Goal: Task Accomplishment & Management: Complete application form

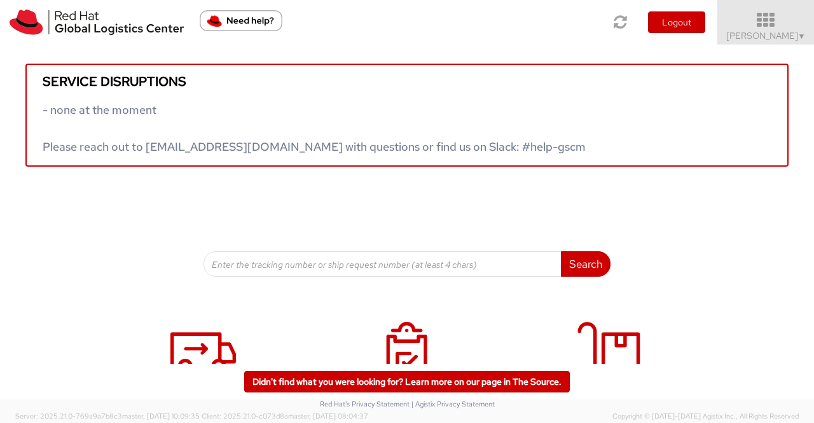
click at [801, 36] on span "▼" at bounding box center [802, 36] width 8 height 10
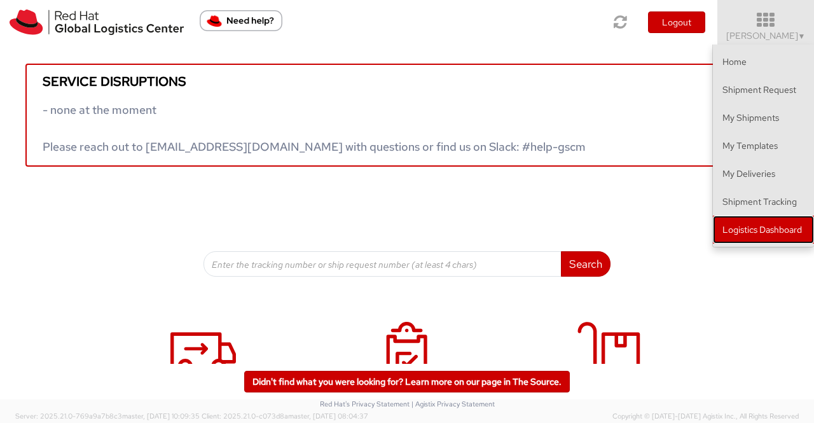
click at [736, 227] on link "Logistics Dashboard" at bounding box center [763, 230] width 101 height 28
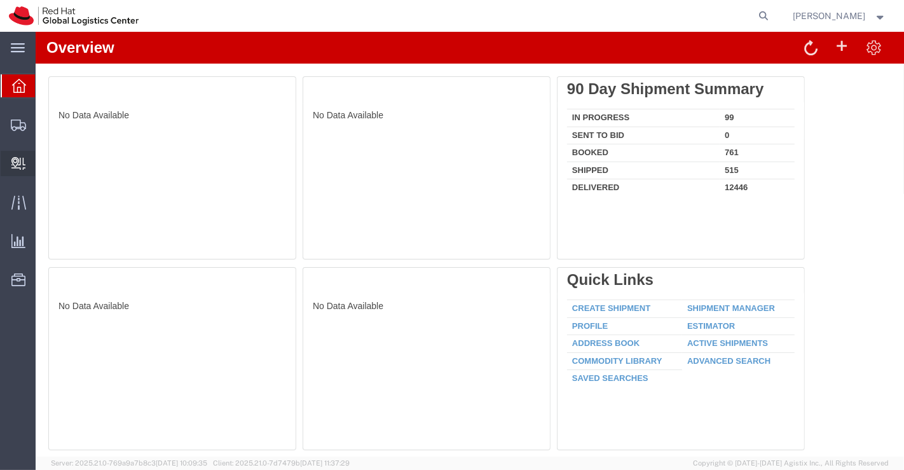
click at [0, 0] on span "Create Delivery" at bounding box center [0, 0] width 0 height 0
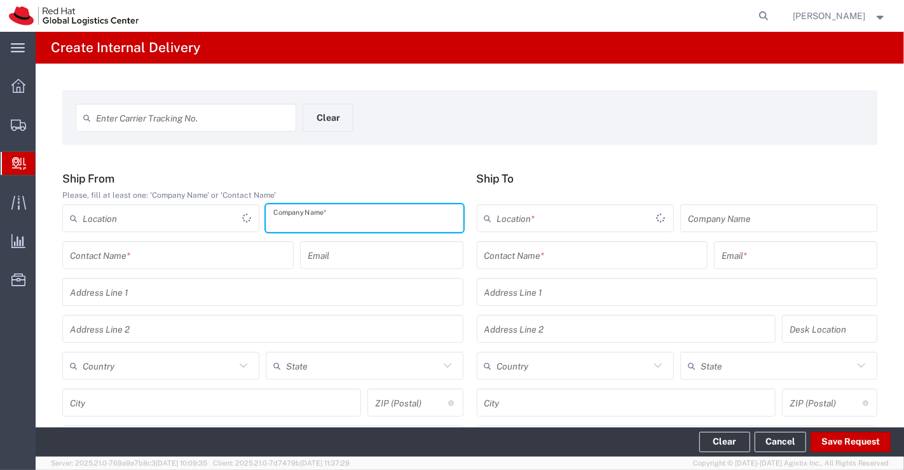
click at [355, 220] on input "text" at bounding box center [364, 218] width 182 height 22
type input "Black Hat Talent Solution"
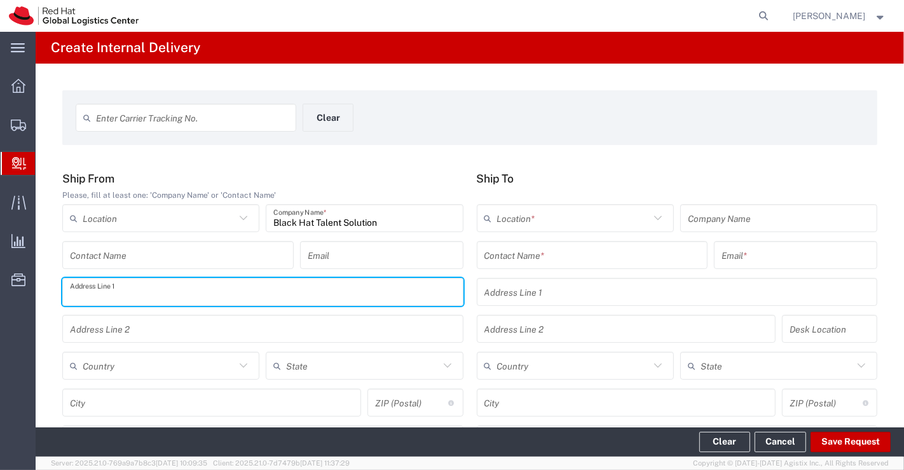
click at [169, 286] on input "text" at bounding box center [263, 292] width 386 height 22
type input "[GEOGRAPHIC_DATA]"
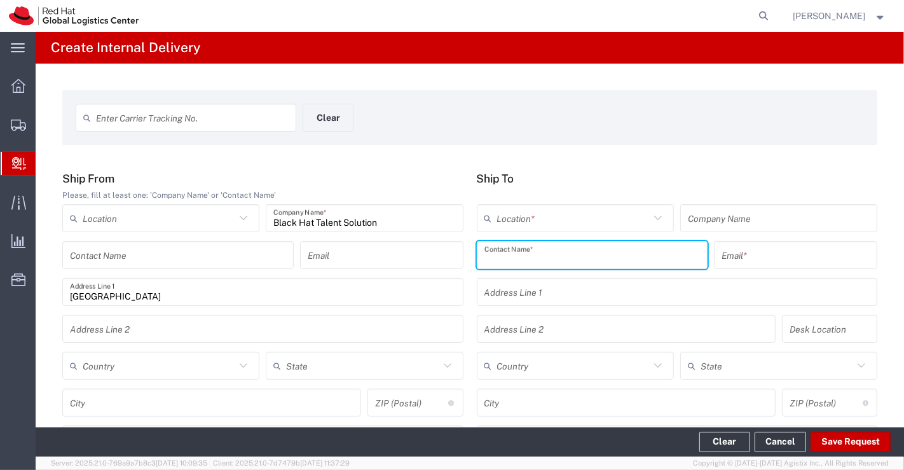
click at [595, 255] on input "text" at bounding box center [593, 255] width 216 height 22
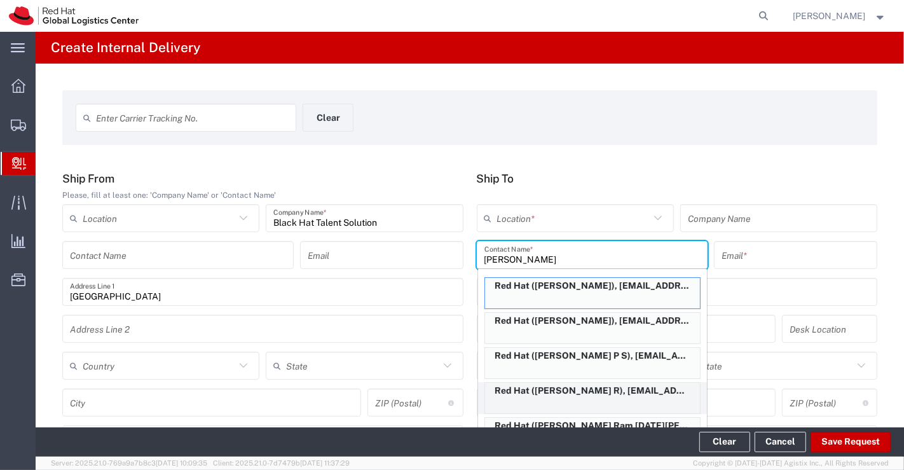
type input "[PERSON_NAME]"
click at [574, 391] on p "Red Hat ([PERSON_NAME] R), [EMAIL_ADDRESS][DOMAIN_NAME]" at bounding box center [592, 391] width 215 height 16
type input "Red Hat"
type input "[PERSON_NAME] R"
type input "[EMAIL_ADDRESS][DOMAIN_NAME]"
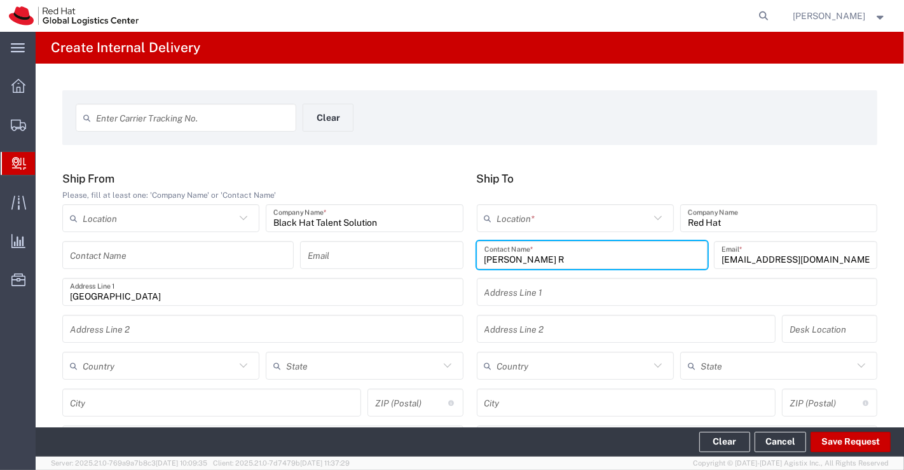
click at [652, 217] on icon at bounding box center [658, 218] width 17 height 17
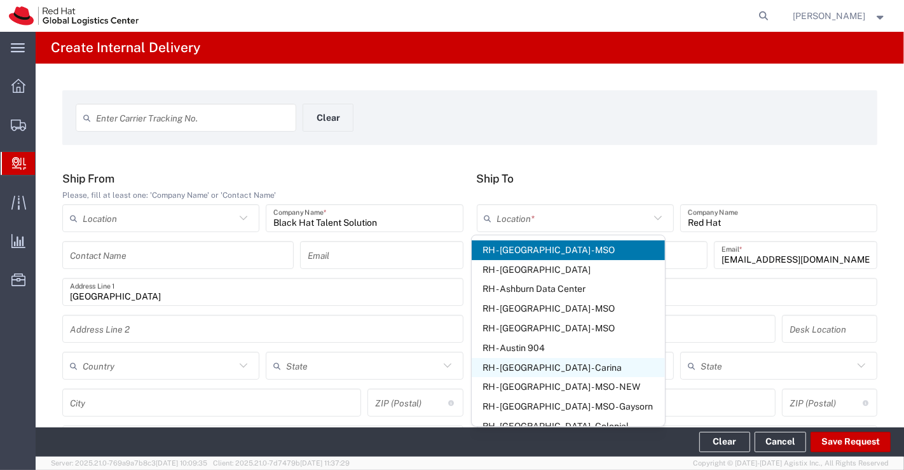
click at [597, 368] on span "RH - [GEOGRAPHIC_DATA] - Carina" at bounding box center [568, 368] width 193 height 20
type input "RH - [GEOGRAPHIC_DATA] - Carina"
type input "Red Hat India Private Limited"
type input "Bagmane [GEOGRAPHIC_DATA]"
type input "FL 10, [GEOGRAPHIC_DATA], [GEOGRAPHIC_DATA]"
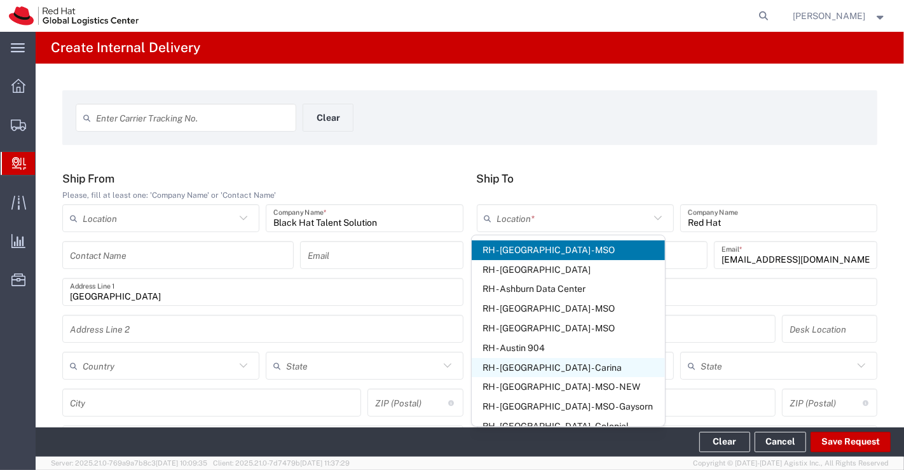
type input "[GEOGRAPHIC_DATA]"
type input "560037"
type input "918067935000"
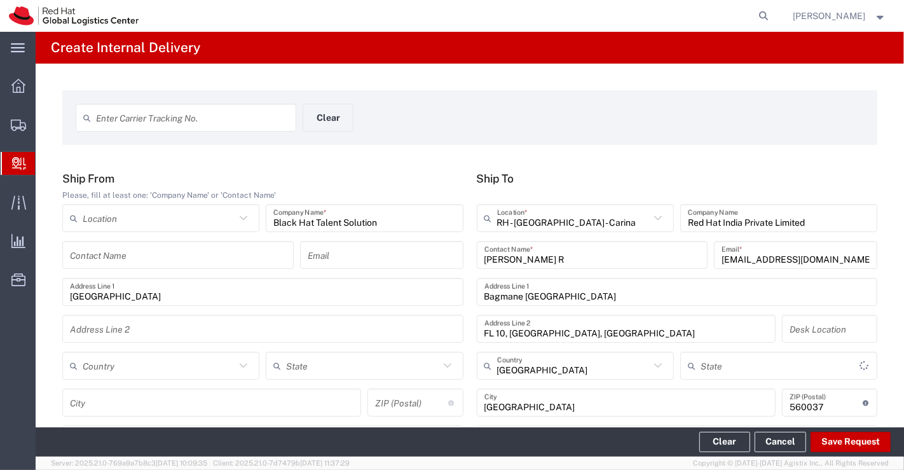
type input "[GEOGRAPHIC_DATA]"
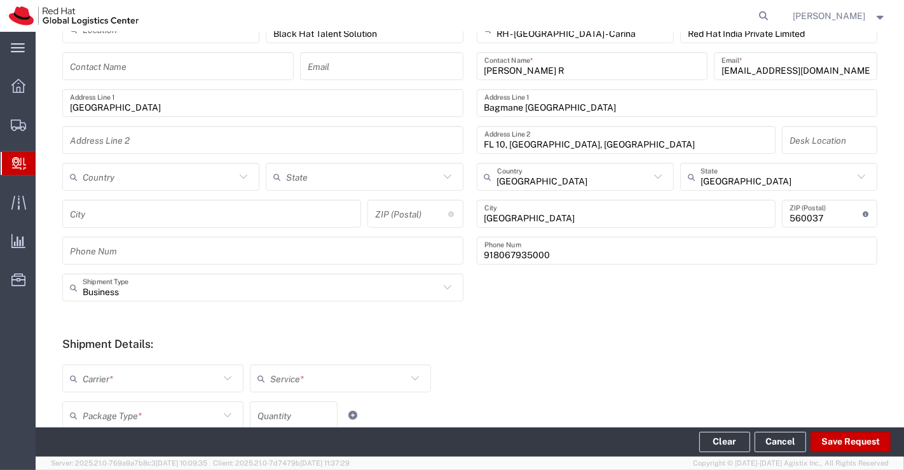
scroll to position [212, 0]
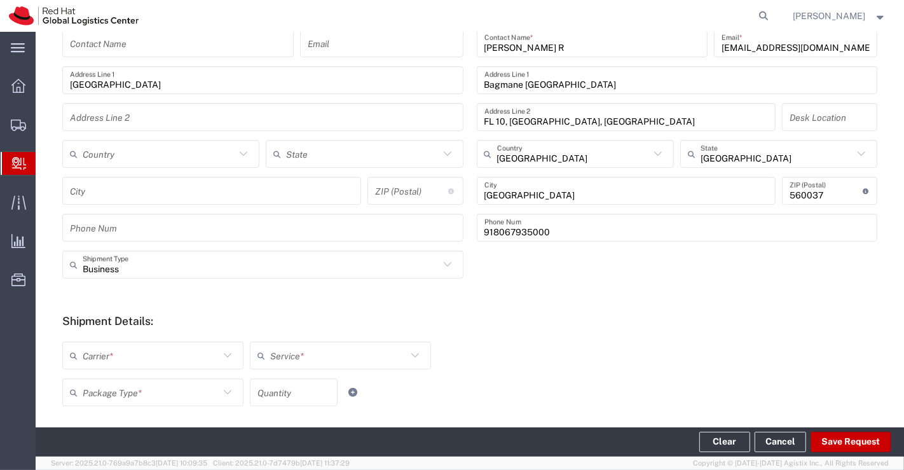
click at [226, 357] on icon at bounding box center [227, 355] width 17 height 17
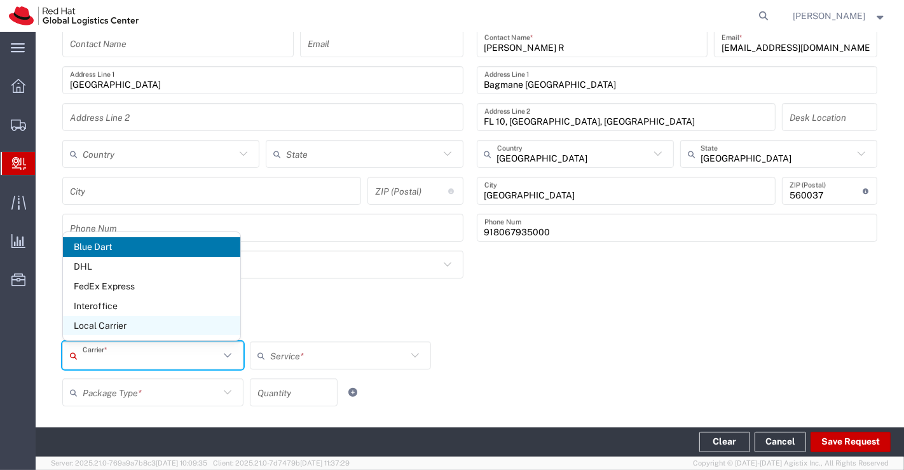
click at [223, 326] on span "Local Carrier" at bounding box center [151, 326] width 177 height 20
type input "Local Carrier"
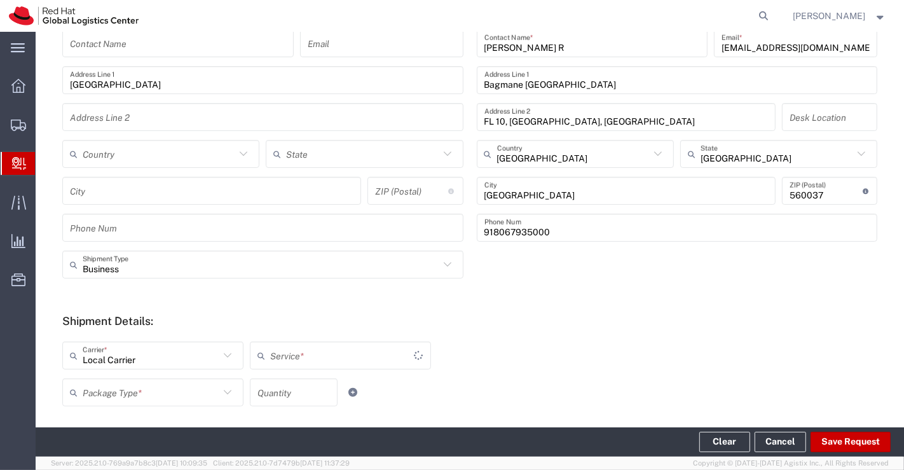
type input "Local_Ground"
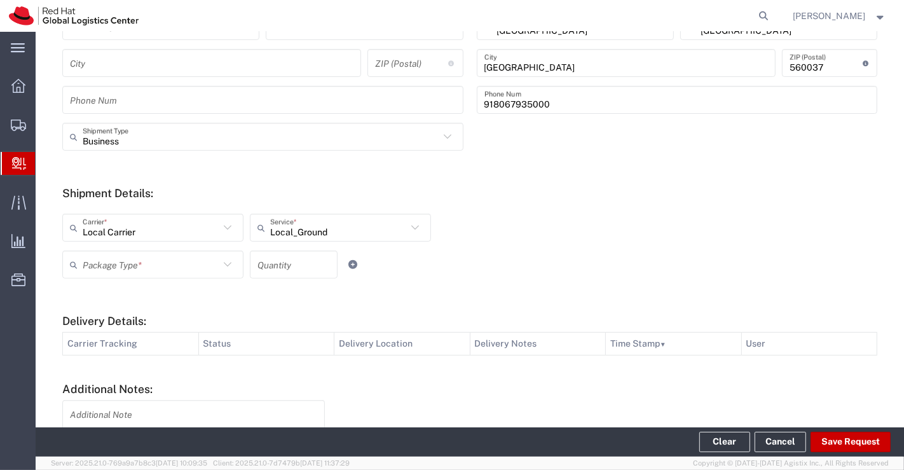
scroll to position [353, 0]
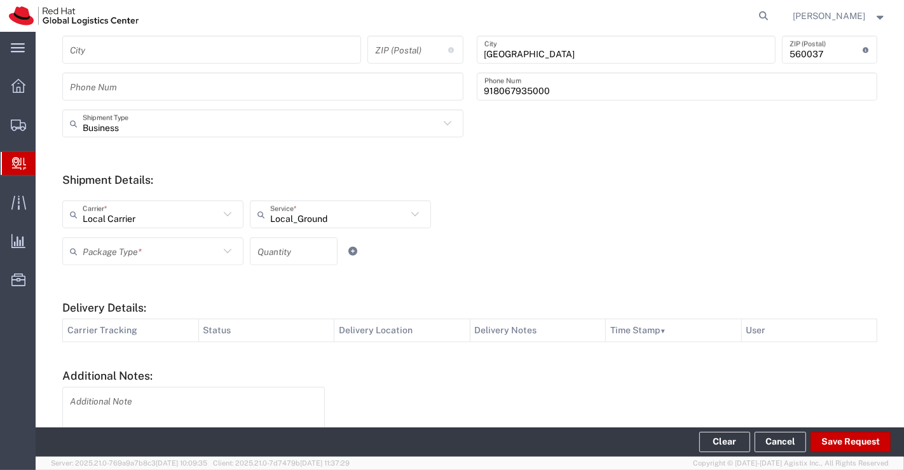
click at [223, 251] on icon at bounding box center [227, 251] width 17 height 17
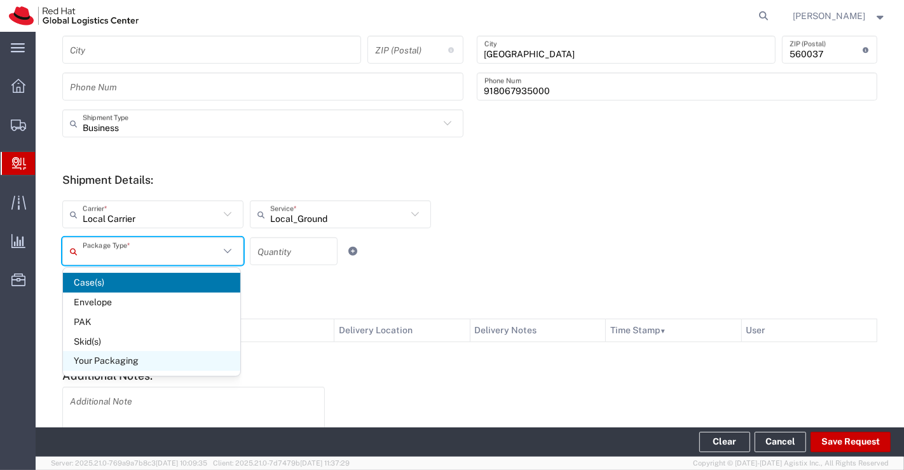
click at [134, 361] on span "Your Packaging" at bounding box center [151, 361] width 177 height 20
type input "Your Packaging"
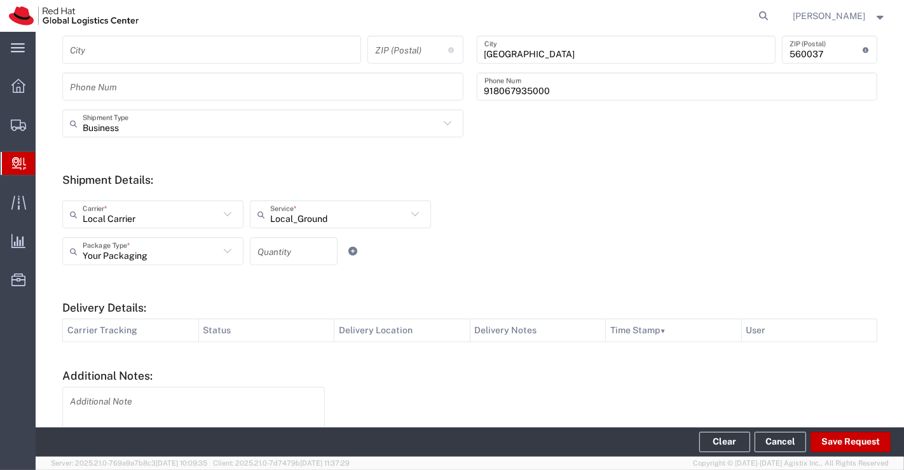
click at [297, 249] on input "number" at bounding box center [294, 251] width 72 height 22
type input "1"
click at [630, 241] on div "Your Packaging Package Type * Case(s) Envelope PAK Skid(s) Your Packaging 1 Qua…" at bounding box center [366, 255] width 614 height 37
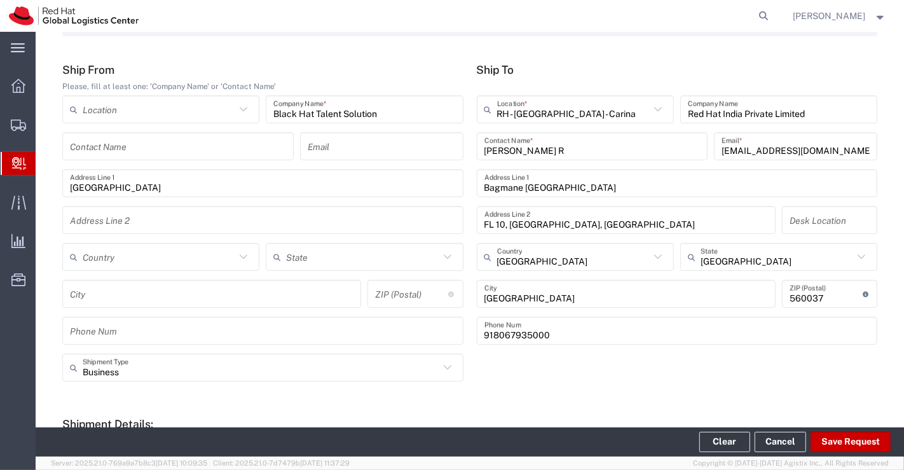
scroll to position [71, 0]
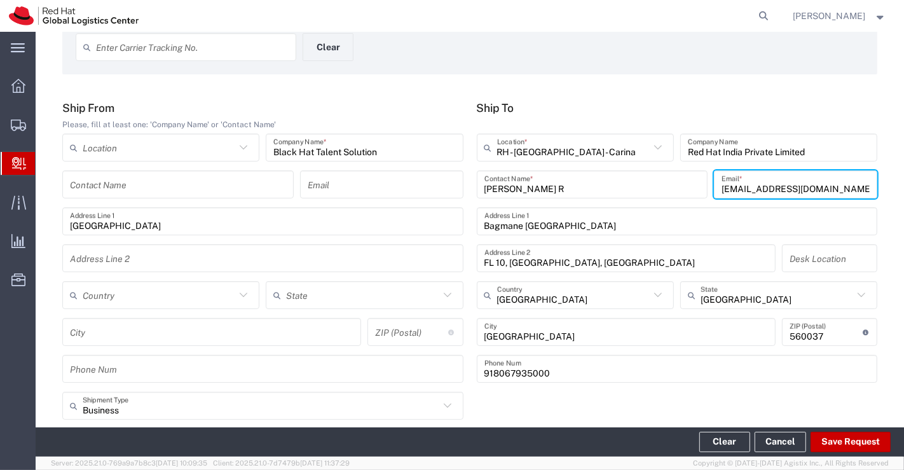
click at [808, 190] on input "[EMAIL_ADDRESS][DOMAIN_NAME]" at bounding box center [796, 185] width 148 height 22
paste input "[EMAIL_ADDRESS][DOMAIN_NAME]"
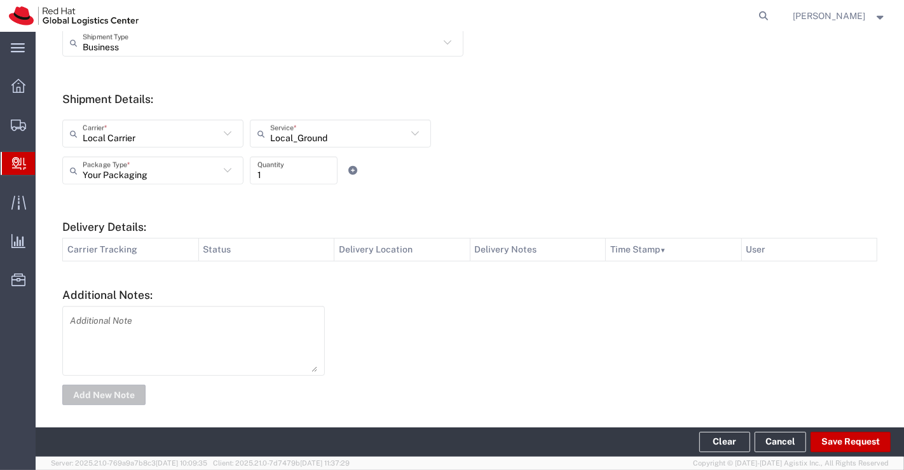
scroll to position [438, 0]
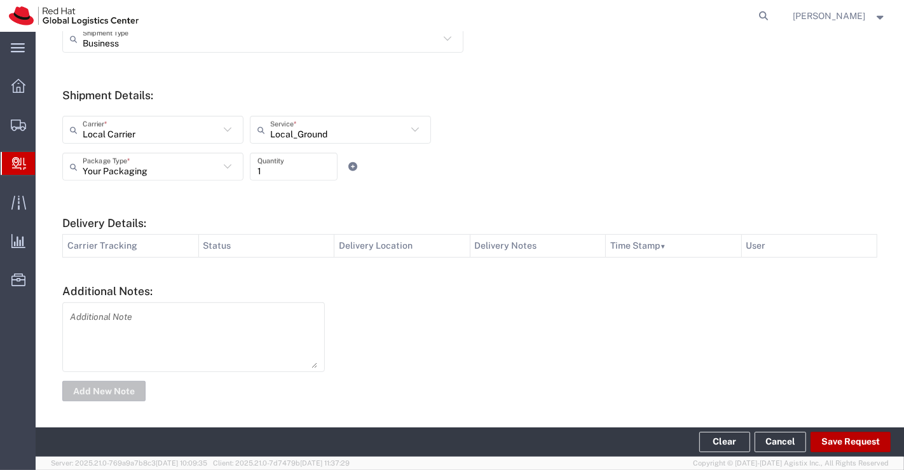
type input "[EMAIL_ADDRESS][DOMAIN_NAME],[EMAIL_ADDRESS][DOMAIN_NAME]"
click at [835, 442] on button "Save Request" at bounding box center [851, 442] width 80 height 20
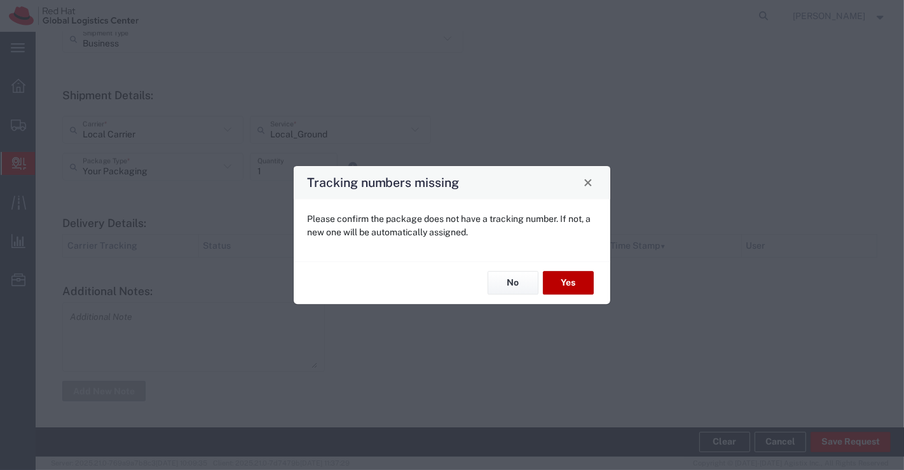
click at [583, 288] on button "Yes" at bounding box center [568, 284] width 51 height 24
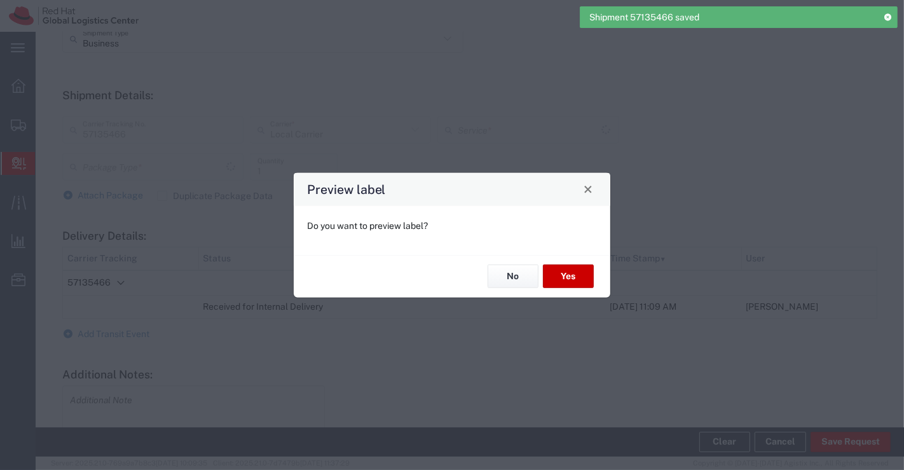
type input "Your Packaging"
type input "Local_Ground"
click at [494, 277] on button "No" at bounding box center [513, 277] width 51 height 24
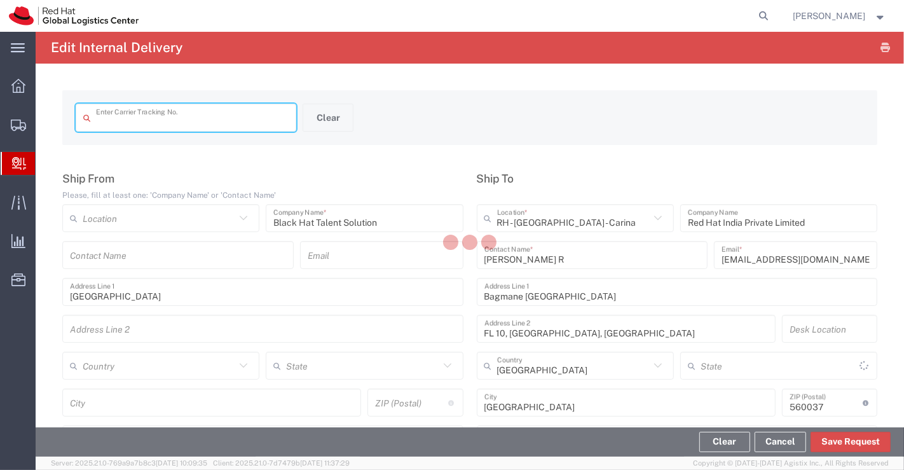
type input "57135466"
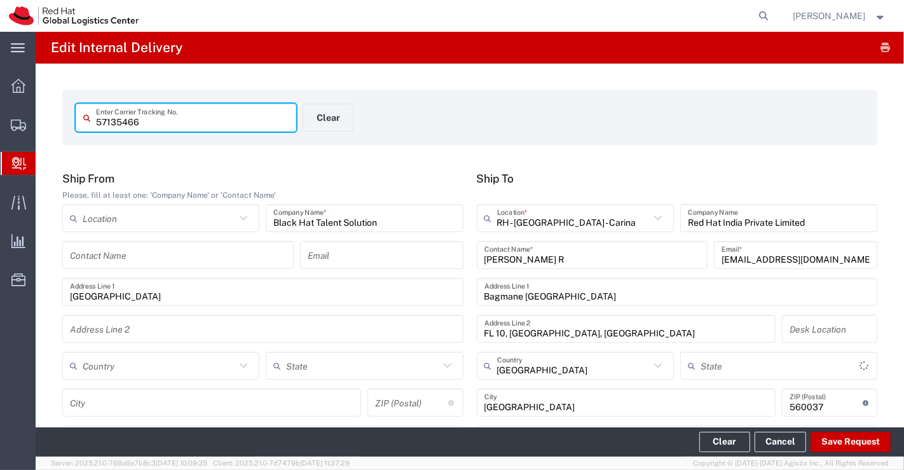
type input "Your Packaging"
type input "Local_Ground"
type input "[GEOGRAPHIC_DATA]"
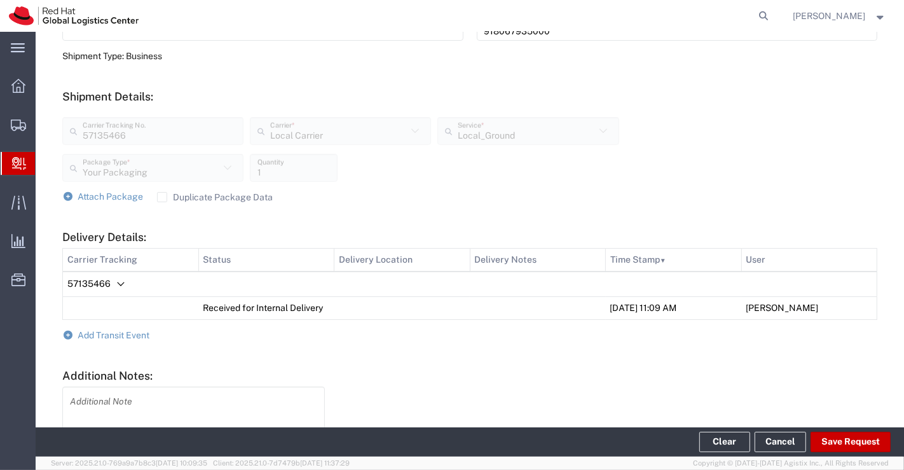
scroll to position [424, 0]
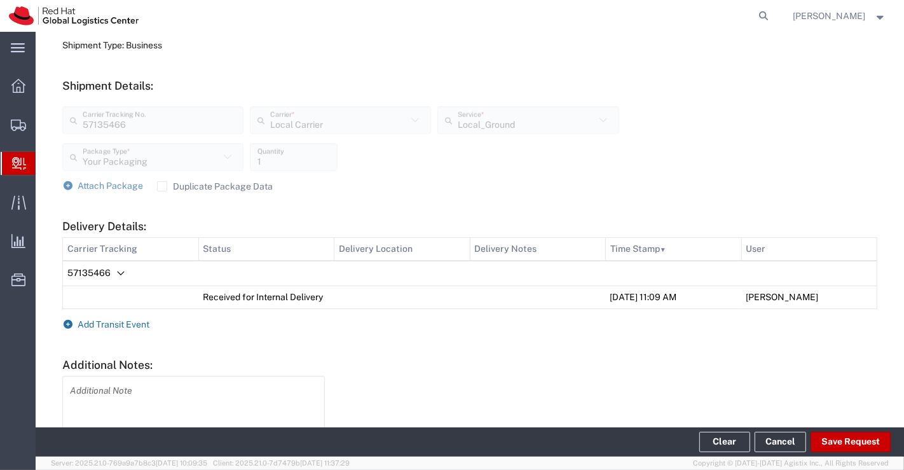
click at [69, 325] on icon at bounding box center [67, 324] width 11 height 9
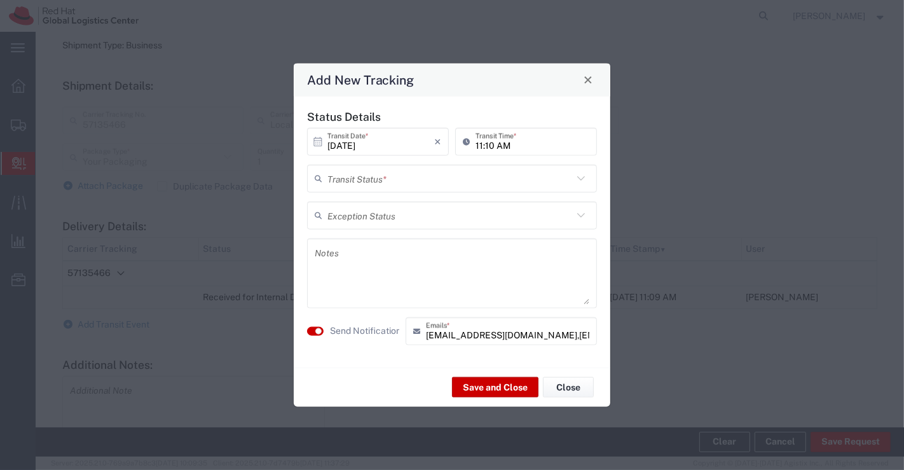
click at [582, 178] on icon at bounding box center [581, 178] width 17 height 17
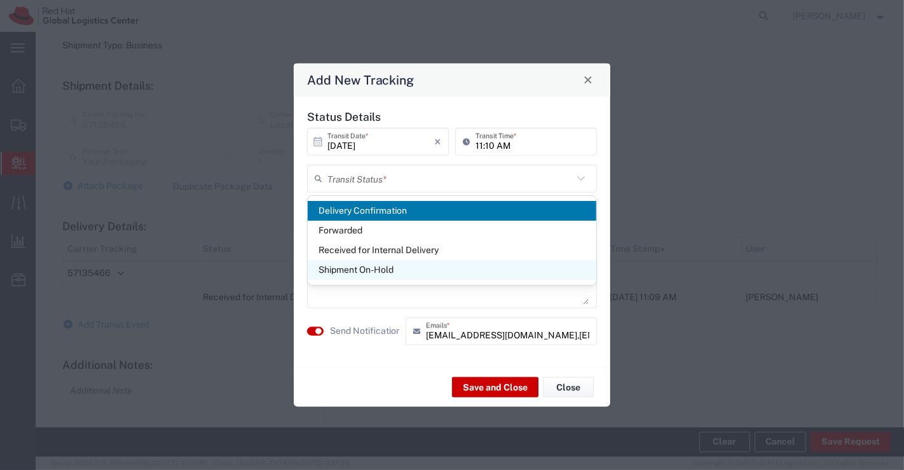
click at [530, 270] on span "Shipment On-Hold" at bounding box center [452, 270] width 289 height 20
type input "Shipment On-Hold"
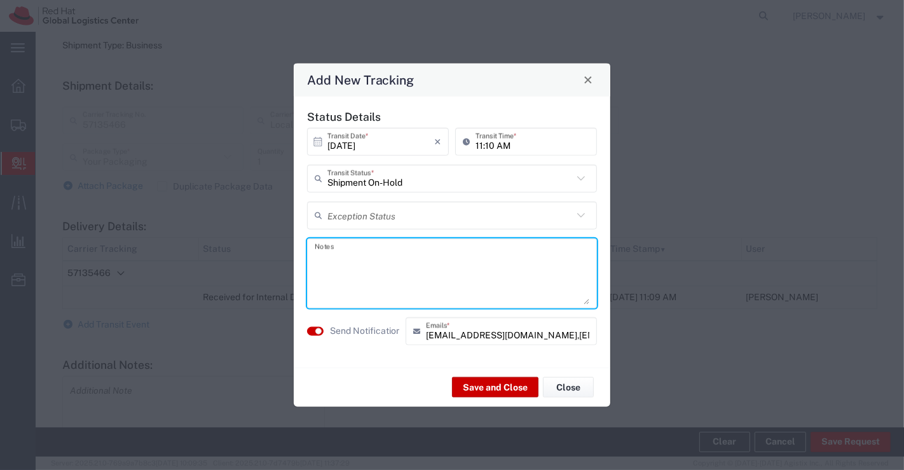
click at [513, 266] on textarea at bounding box center [452, 273] width 275 height 62
type textarea "package received on [DATE]."
click at [500, 383] on button "Save and Close" at bounding box center [495, 387] width 86 height 20
